Goal: Check status: Check status

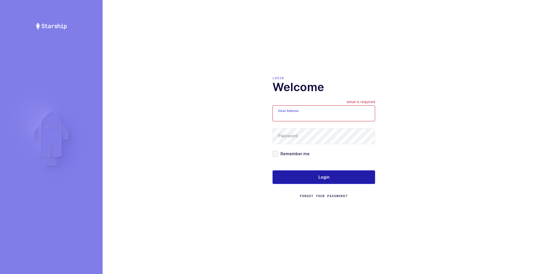
type input "[PERSON_NAME][EMAIL_ADDRESS][DOMAIN_NAME]"
click at [321, 175] on span "Login" at bounding box center [323, 177] width 11 height 6
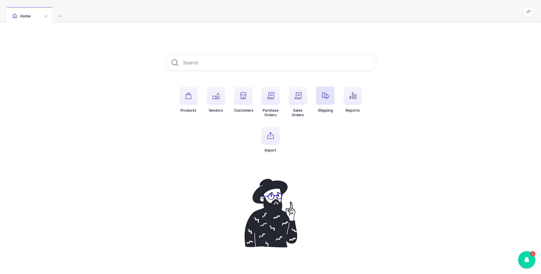
click at [326, 95] on icon "button" at bounding box center [325, 95] width 7 height 7
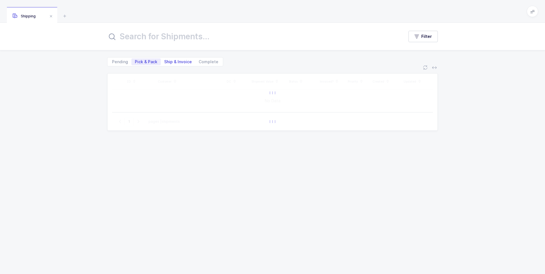
click at [184, 60] on span "Ship & Invoice" at bounding box center [178, 62] width 28 height 4
click at [165, 59] on input "Ship & Invoice" at bounding box center [163, 60] width 4 height 4
radio input "true"
radio input "false"
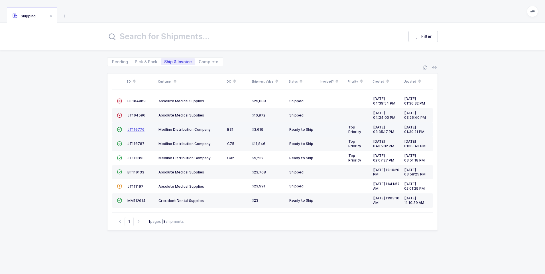
click at [133, 128] on span "JT110770" at bounding box center [135, 129] width 17 height 4
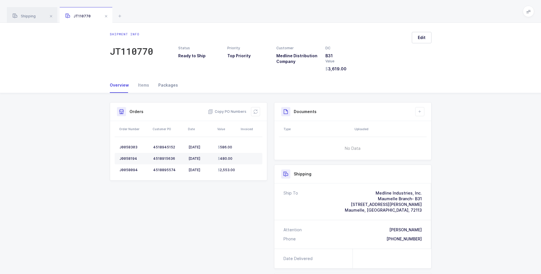
click at [161, 84] on div "Packages" at bounding box center [166, 85] width 24 height 15
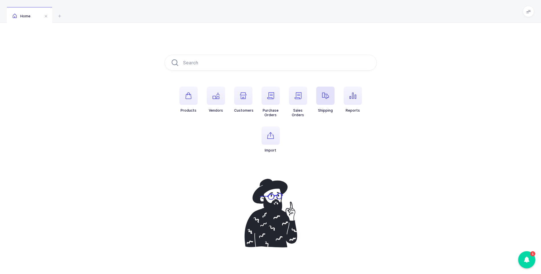
click at [326, 100] on span "button" at bounding box center [325, 96] width 18 height 18
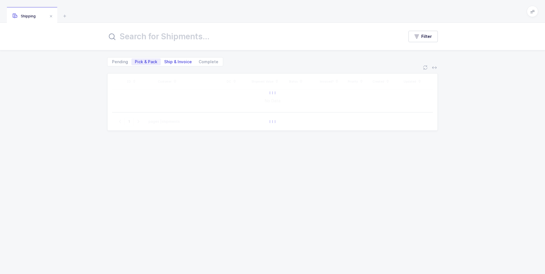
click at [173, 62] on span "Ship & Invoice" at bounding box center [178, 62] width 28 height 4
click at [165, 62] on input "Ship & Invoice" at bounding box center [163, 60] width 4 height 4
radio input "true"
radio input "false"
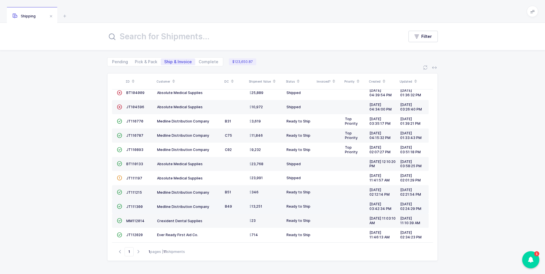
scroll to position [13, 0]
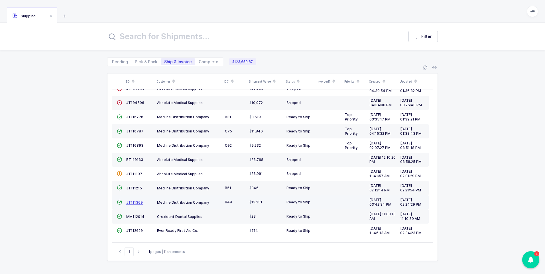
click at [135, 203] on span "JT111300" at bounding box center [134, 202] width 17 height 4
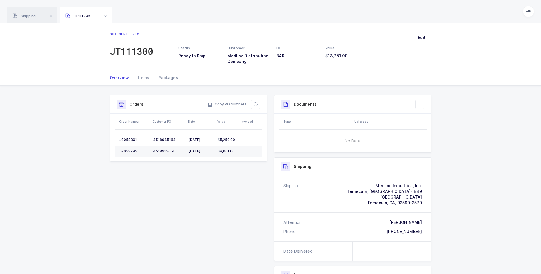
click at [164, 78] on div "Packages" at bounding box center [166, 77] width 24 height 15
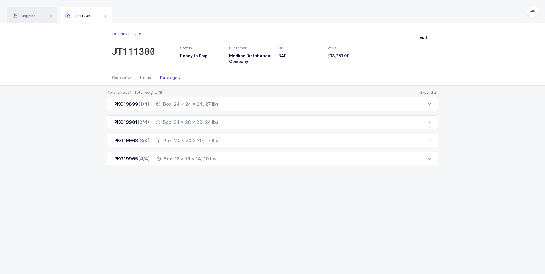
click at [147, 78] on div "Items" at bounding box center [145, 77] width 20 height 15
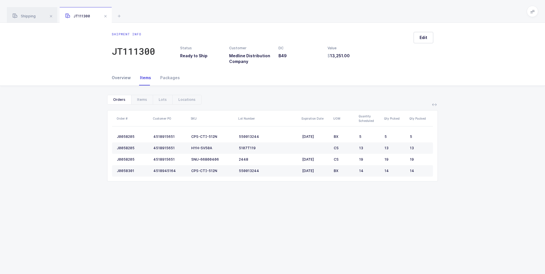
click at [121, 80] on div "Overview" at bounding box center [124, 77] width 24 height 15
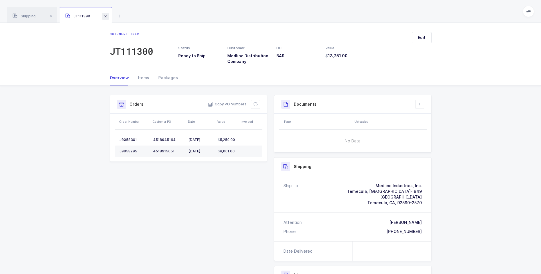
click at [105, 16] on span at bounding box center [105, 16] width 7 height 7
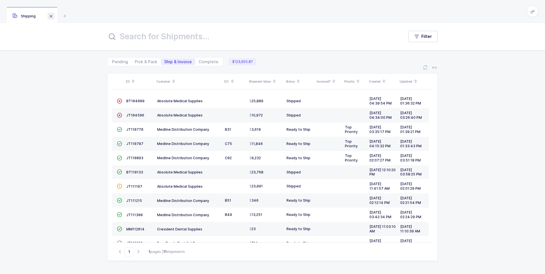
click at [51, 17] on span at bounding box center [51, 16] width 7 height 7
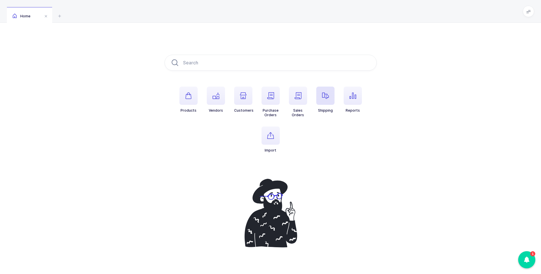
click at [323, 92] on span "button" at bounding box center [325, 96] width 18 height 18
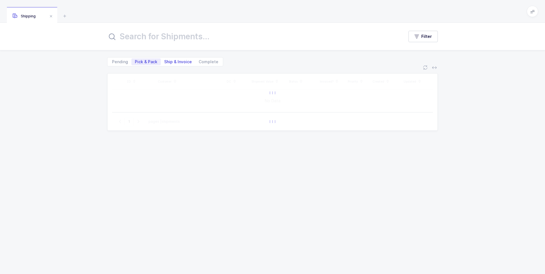
click at [176, 64] on span "Ship & Invoice" at bounding box center [178, 61] width 34 height 7
click at [165, 62] on input "Ship & Invoice" at bounding box center [163, 60] width 4 height 4
radio input "true"
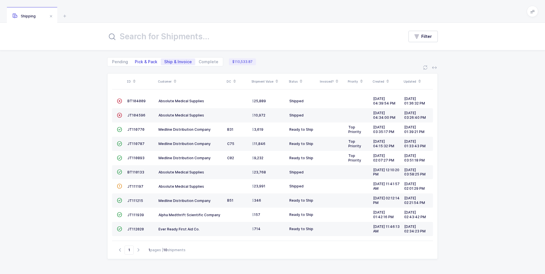
click at [140, 62] on span "Pick & Pack" at bounding box center [146, 62] width 23 height 4
click at [135, 62] on input "Pick & Pack" at bounding box center [133, 60] width 4 height 4
radio input "true"
radio input "false"
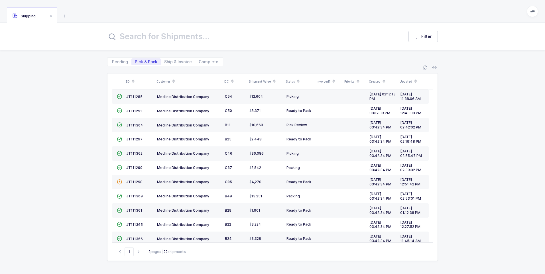
scroll to position [114, 0]
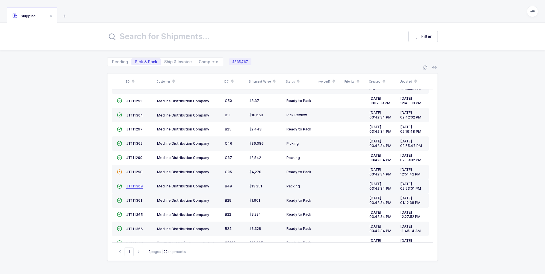
click at [135, 186] on span "JT111300" at bounding box center [134, 186] width 17 height 4
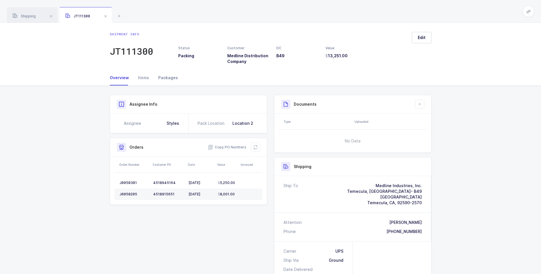
click at [168, 78] on div "Packages" at bounding box center [166, 77] width 24 height 15
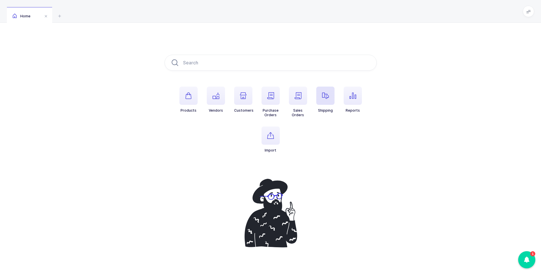
click at [326, 91] on span "button" at bounding box center [325, 96] width 18 height 18
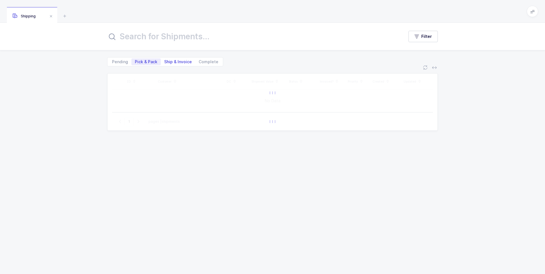
click at [180, 62] on span "Ship & Invoice" at bounding box center [178, 62] width 28 height 4
click at [165, 62] on input "Ship & Invoice" at bounding box center [163, 60] width 4 height 4
radio input "true"
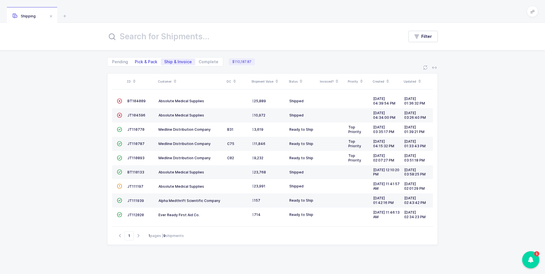
click at [140, 62] on span "Pick & Pack" at bounding box center [146, 62] width 23 height 4
click at [135, 62] on input "Pick & Pack" at bounding box center [133, 60] width 4 height 4
radio input "true"
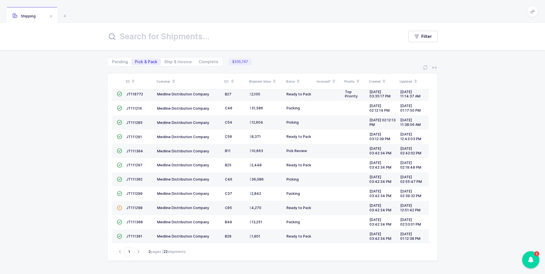
scroll to position [86, 0]
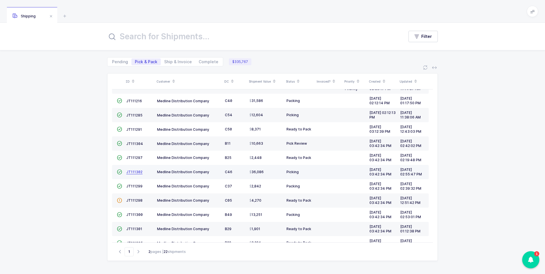
click at [138, 171] on span "JT111302" at bounding box center [134, 172] width 16 height 4
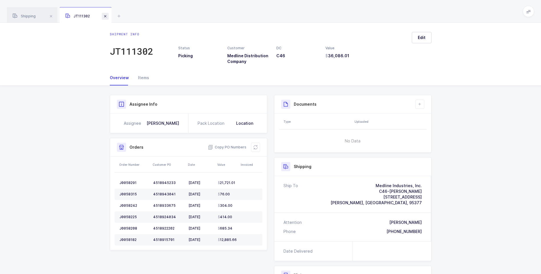
click at [105, 18] on span at bounding box center [105, 16] width 7 height 7
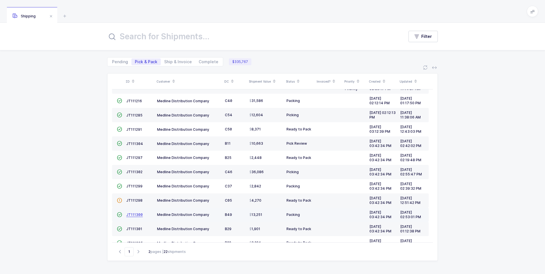
click at [133, 214] on span "JT111300" at bounding box center [134, 215] width 17 height 4
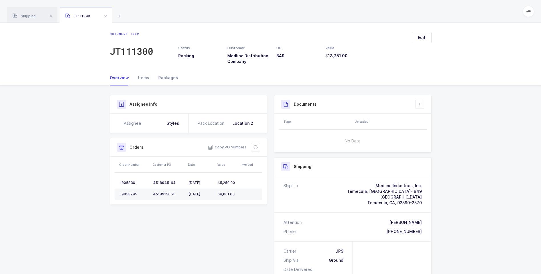
click at [162, 80] on div "Packages" at bounding box center [166, 77] width 24 height 15
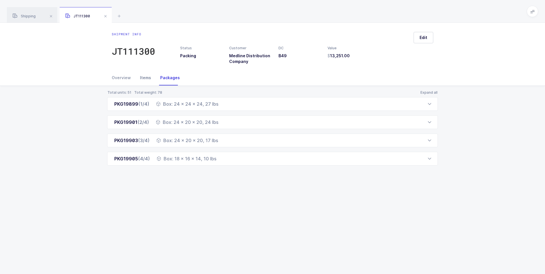
click at [143, 78] on div "Items" at bounding box center [145, 77] width 20 height 15
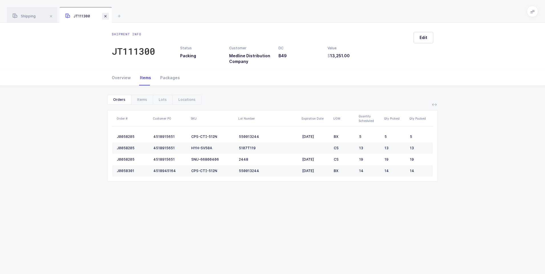
click at [105, 15] on span at bounding box center [105, 16] width 7 height 7
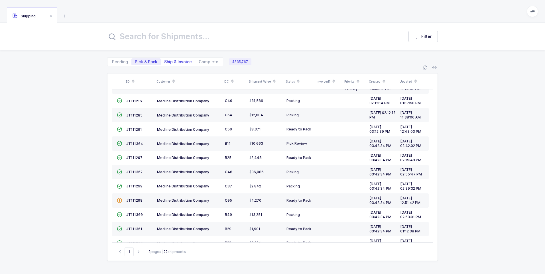
click at [169, 62] on span "Ship & Invoice" at bounding box center [178, 62] width 28 height 4
click at [165, 62] on input "Ship & Invoice" at bounding box center [163, 60] width 4 height 4
radio input "true"
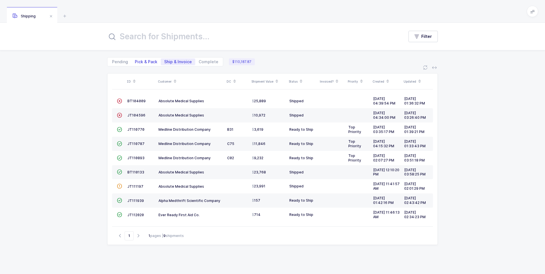
click at [145, 60] on span "Pick & Pack" at bounding box center [146, 62] width 23 height 4
click at [135, 60] on input "Pick & Pack" at bounding box center [133, 60] width 4 height 4
radio input "true"
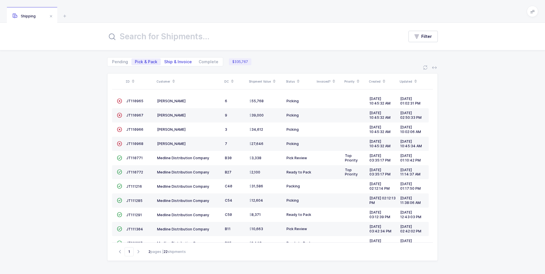
click at [169, 60] on span "Ship & Invoice" at bounding box center [178, 62] width 28 height 4
click at [165, 60] on input "Ship & Invoice" at bounding box center [163, 60] width 4 height 4
radio input "true"
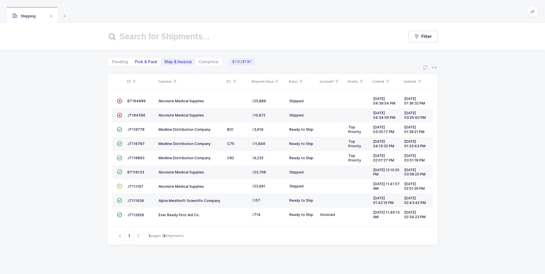
click at [139, 63] on span "Pick & Pack" at bounding box center [146, 62] width 23 height 4
click at [135, 62] on input "Pick & Pack" at bounding box center [133, 60] width 4 height 4
radio input "true"
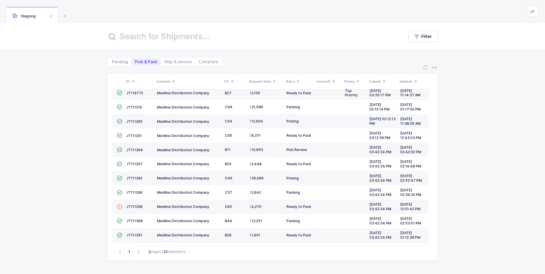
scroll to position [86, 0]
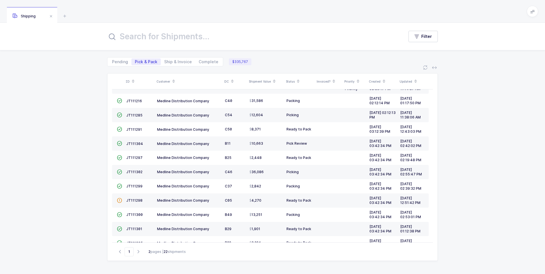
click at [179, 58] on div "Pending Pick & Pack Ship & Invoice Complete" at bounding box center [165, 61] width 116 height 9
click at [177, 62] on span "Ship & Invoice" at bounding box center [178, 62] width 28 height 4
click at [165, 62] on input "Ship & Invoice" at bounding box center [163, 60] width 4 height 4
radio input "true"
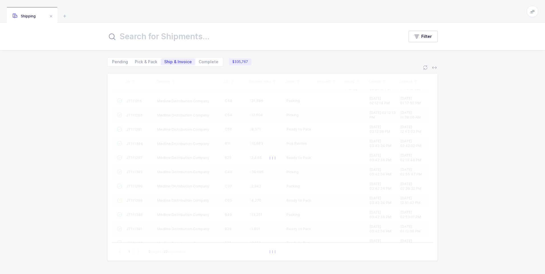
scroll to position [0, 0]
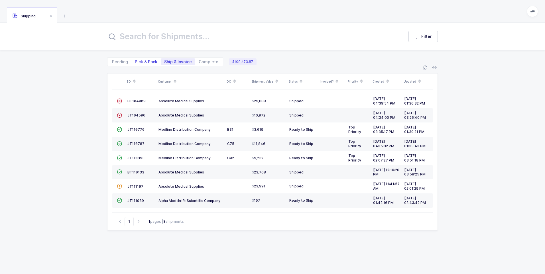
click at [148, 62] on span "Pick & Pack" at bounding box center [146, 62] width 23 height 4
click at [135, 62] on input "Pick & Pack" at bounding box center [133, 60] width 4 height 4
radio input "true"
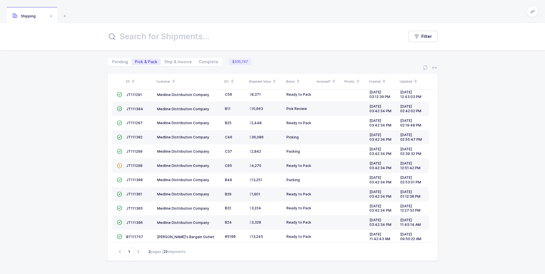
scroll to position [141, 0]
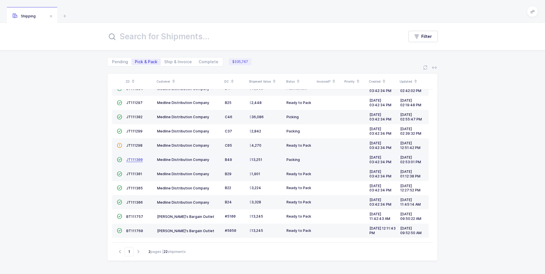
click at [134, 159] on span "JT111300" at bounding box center [134, 160] width 17 height 4
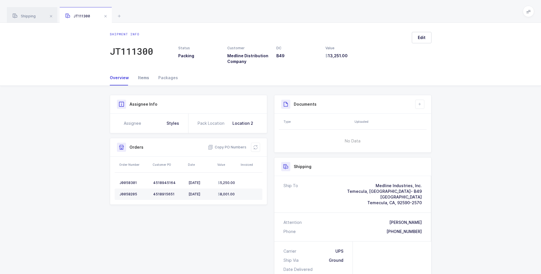
click at [145, 76] on div "Items" at bounding box center [143, 77] width 20 height 15
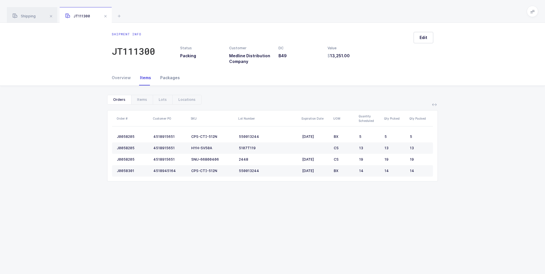
click at [169, 79] on div "Packages" at bounding box center [168, 77] width 24 height 15
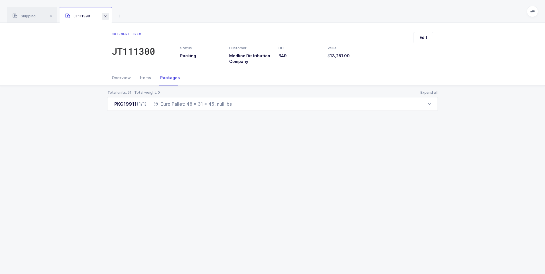
click at [106, 17] on span at bounding box center [105, 16] width 7 height 7
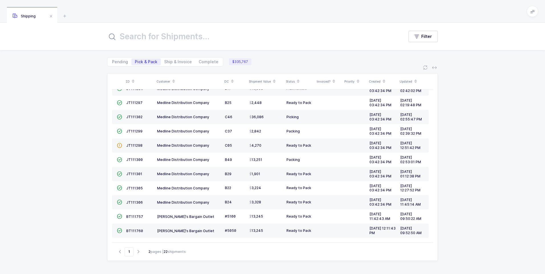
scroll to position [125, 0]
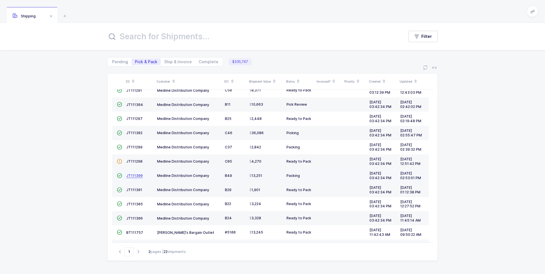
click at [132, 174] on span "JT111300" at bounding box center [134, 176] width 17 height 4
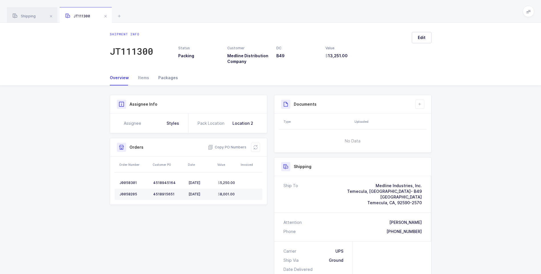
click at [167, 81] on div "Packages" at bounding box center [166, 77] width 24 height 15
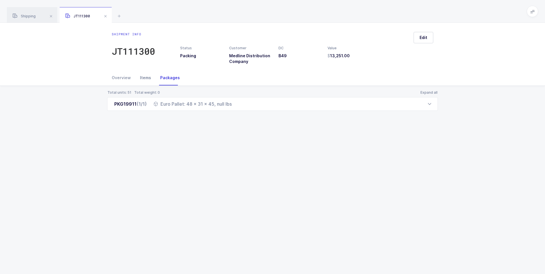
click at [145, 79] on div "Items" at bounding box center [145, 77] width 20 height 15
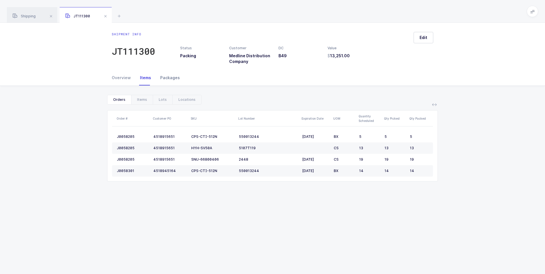
click at [164, 78] on div "Packages" at bounding box center [168, 77] width 24 height 15
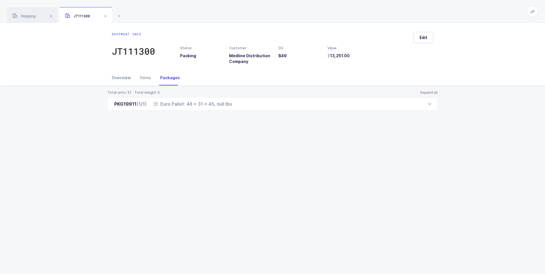
click at [119, 77] on div "Overview" at bounding box center [124, 77] width 24 height 15
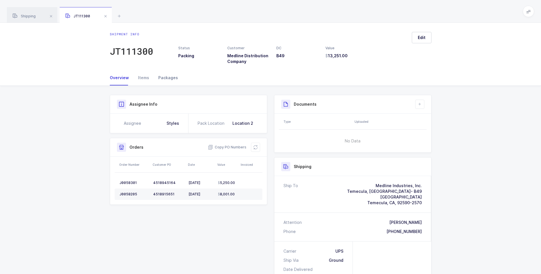
click at [156, 78] on div "Packages" at bounding box center [166, 77] width 24 height 15
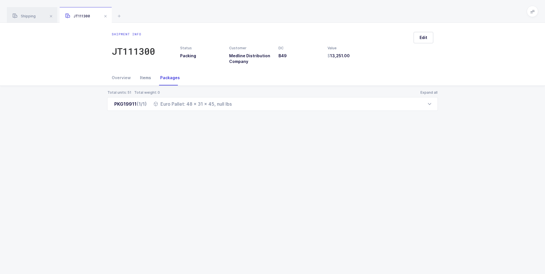
click at [142, 77] on div "Items" at bounding box center [145, 77] width 20 height 15
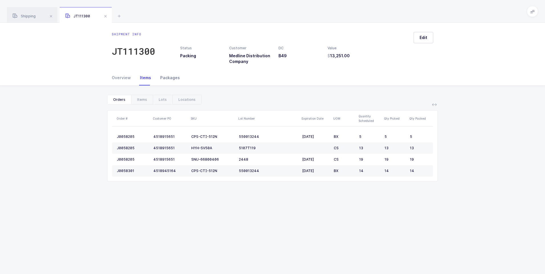
click at [165, 78] on div "Packages" at bounding box center [168, 77] width 24 height 15
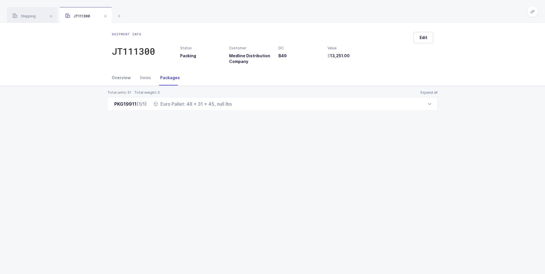
click at [121, 77] on div "Overview" at bounding box center [124, 77] width 24 height 15
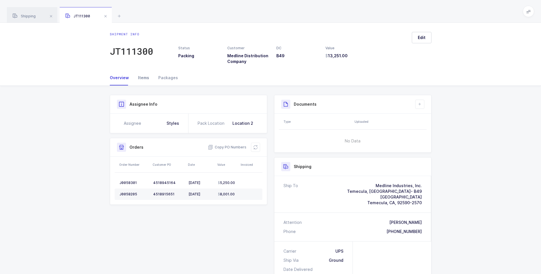
click at [142, 81] on div "Items" at bounding box center [143, 77] width 20 height 15
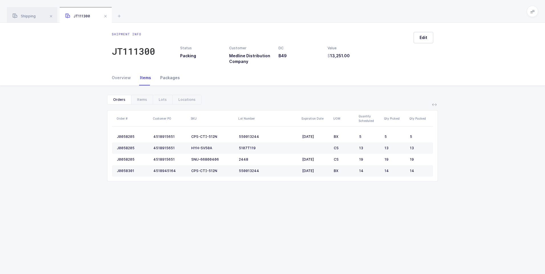
click at [165, 80] on div "Packages" at bounding box center [168, 77] width 24 height 15
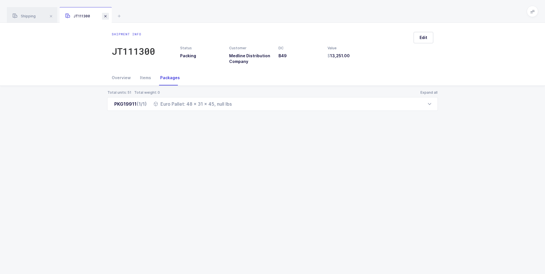
click at [105, 16] on span at bounding box center [105, 16] width 7 height 7
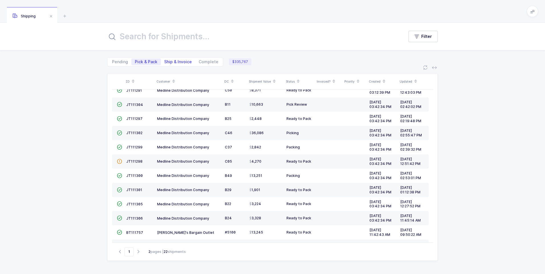
click at [167, 60] on span "Ship & Invoice" at bounding box center [178, 62] width 28 height 4
click at [165, 60] on input "Ship & Invoice" at bounding box center [163, 60] width 4 height 4
radio input "true"
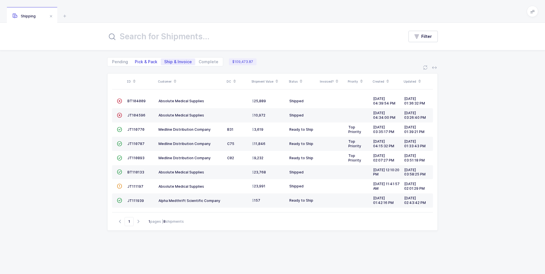
click at [148, 62] on span "Pick & Pack" at bounding box center [146, 62] width 23 height 4
click at [135, 62] on input "Pick & Pack" at bounding box center [133, 60] width 4 height 4
radio input "true"
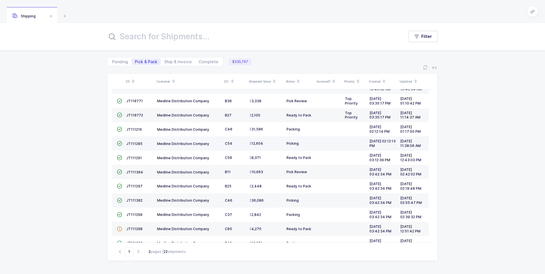
scroll to position [86, 0]
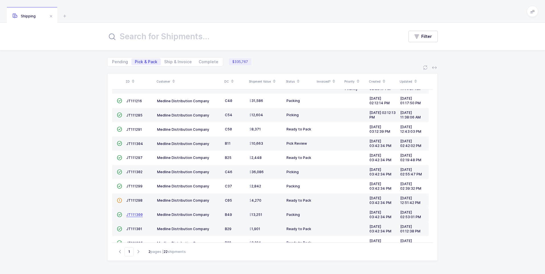
click at [137, 214] on span "JT111300" at bounding box center [134, 215] width 17 height 4
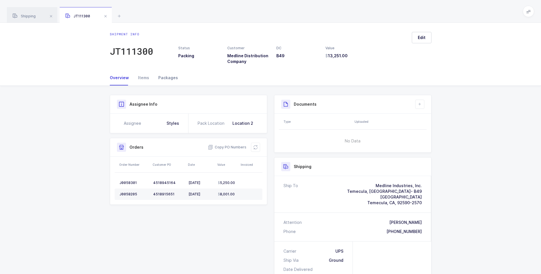
click at [165, 76] on div "Packages" at bounding box center [166, 77] width 24 height 15
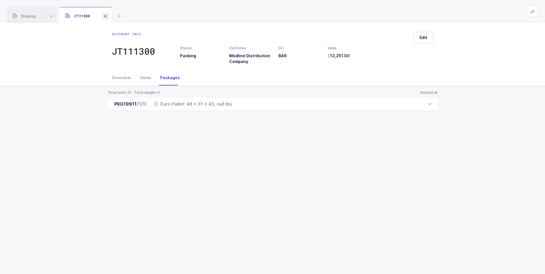
click at [104, 18] on span at bounding box center [105, 16] width 7 height 7
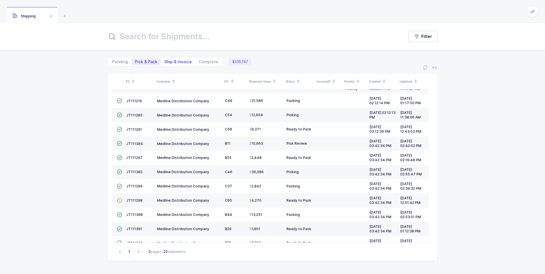
click at [167, 63] on span "Ship & Invoice" at bounding box center [178, 62] width 28 height 4
click at [165, 62] on input "Ship & Invoice" at bounding box center [163, 60] width 4 height 4
radio input "true"
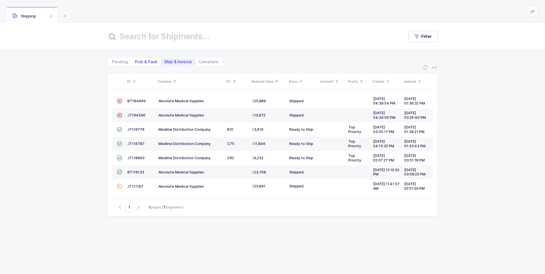
click at [141, 61] on span "Pick & Pack" at bounding box center [146, 62] width 23 height 4
click at [135, 61] on input "Pick & Pack" at bounding box center [133, 60] width 4 height 4
radio input "true"
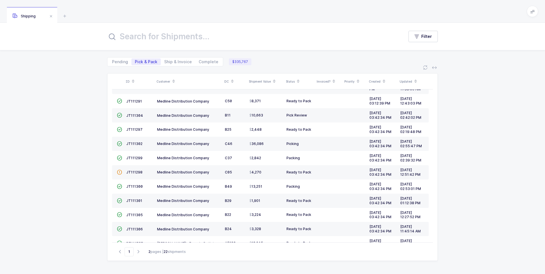
scroll to position [114, 0]
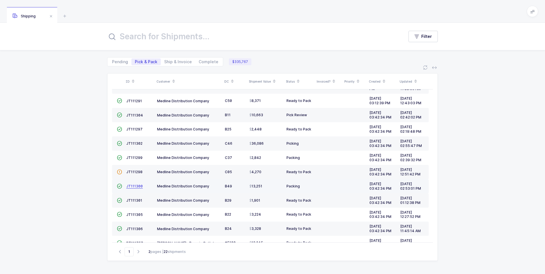
click at [137, 186] on span "JT111300" at bounding box center [134, 186] width 17 height 4
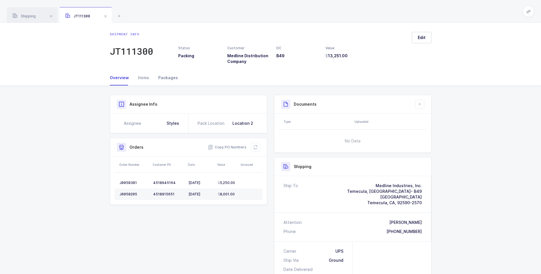
click at [165, 78] on div "Packages" at bounding box center [166, 77] width 24 height 15
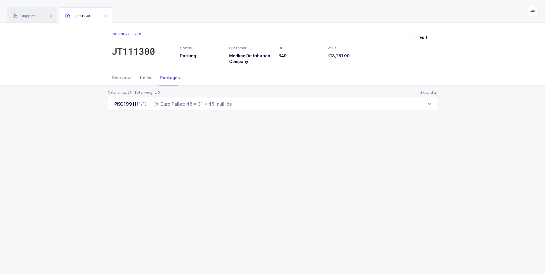
click at [145, 77] on div "Items" at bounding box center [145, 77] width 20 height 15
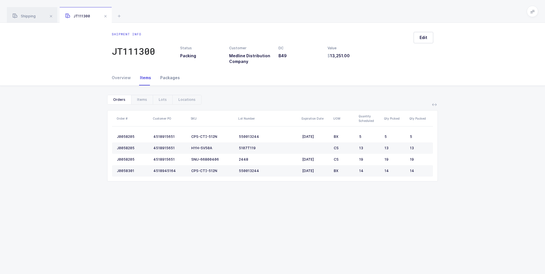
click at [164, 77] on div "Packages" at bounding box center [168, 77] width 24 height 15
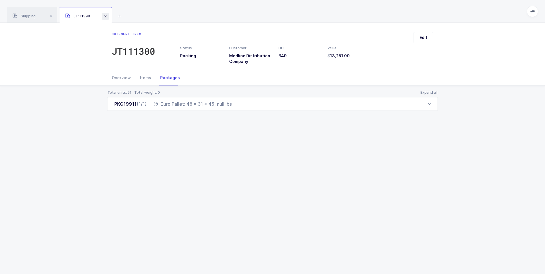
click at [105, 18] on span at bounding box center [105, 16] width 7 height 7
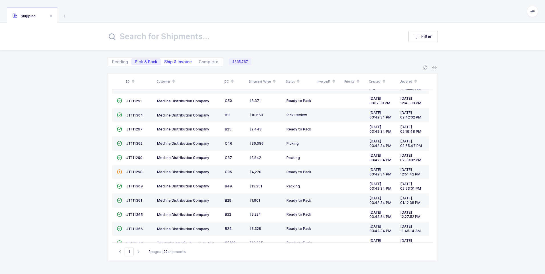
click at [169, 60] on span "Ship & Invoice" at bounding box center [178, 62] width 28 height 4
click at [165, 60] on input "Ship & Invoice" at bounding box center [163, 60] width 4 height 4
radio input "true"
radio input "false"
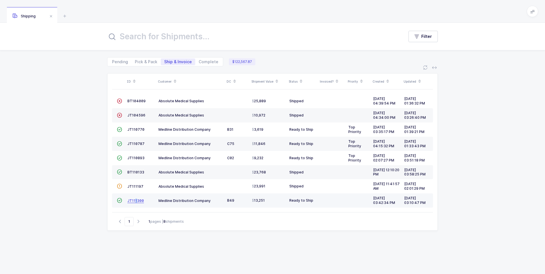
click at [136, 202] on span "JT111300" at bounding box center [135, 201] width 17 height 4
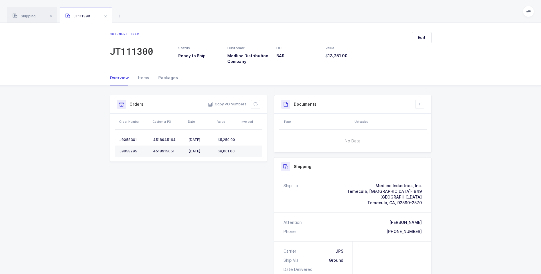
click at [160, 78] on div "Packages" at bounding box center [166, 77] width 24 height 15
